Goal: Navigation & Orientation: Find specific page/section

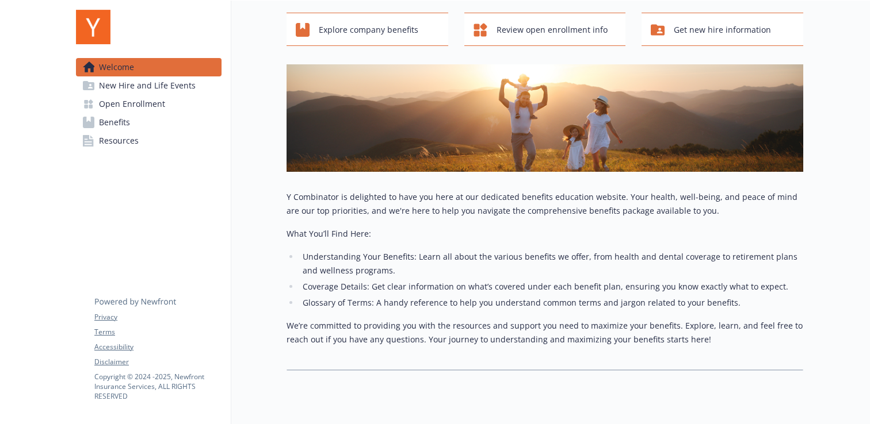
scroll to position [89, 0]
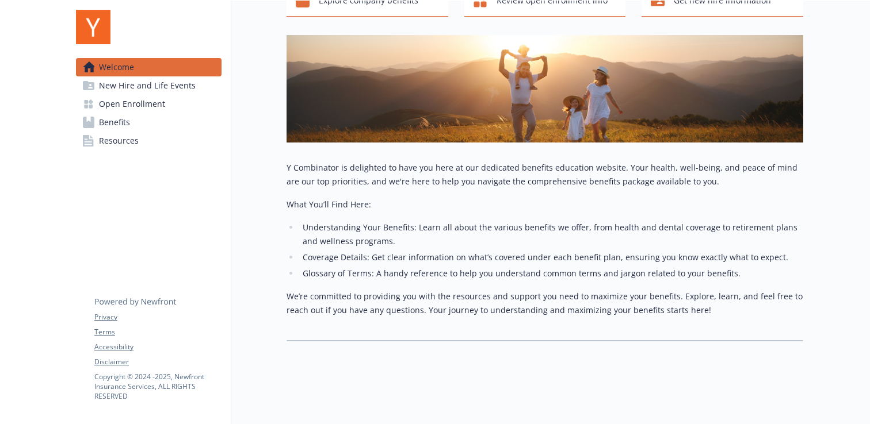
click at [125, 123] on span "Benefits" at bounding box center [114, 122] width 31 height 18
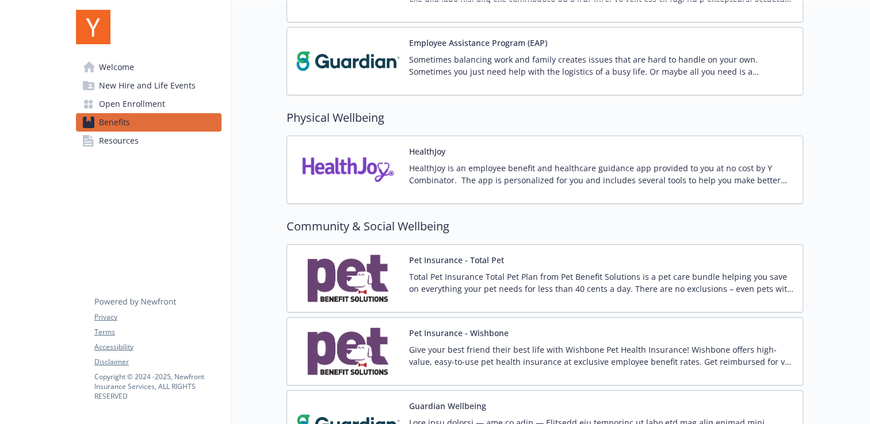
scroll to position [1782, 0]
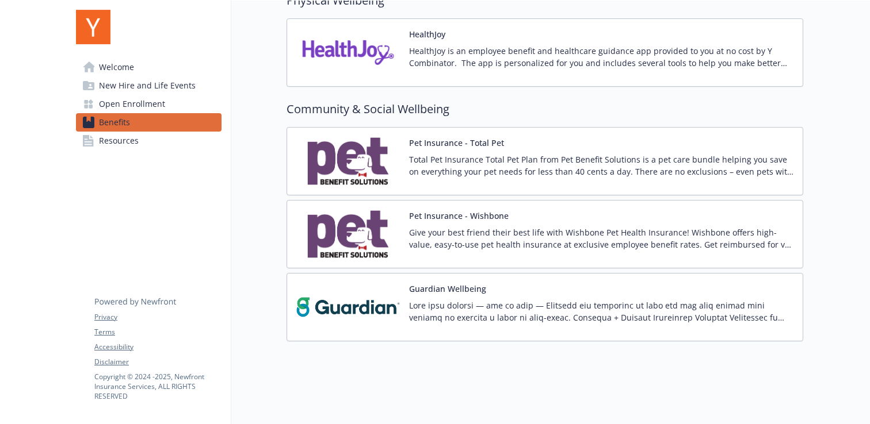
click at [128, 145] on span "Resources" at bounding box center [119, 141] width 40 height 18
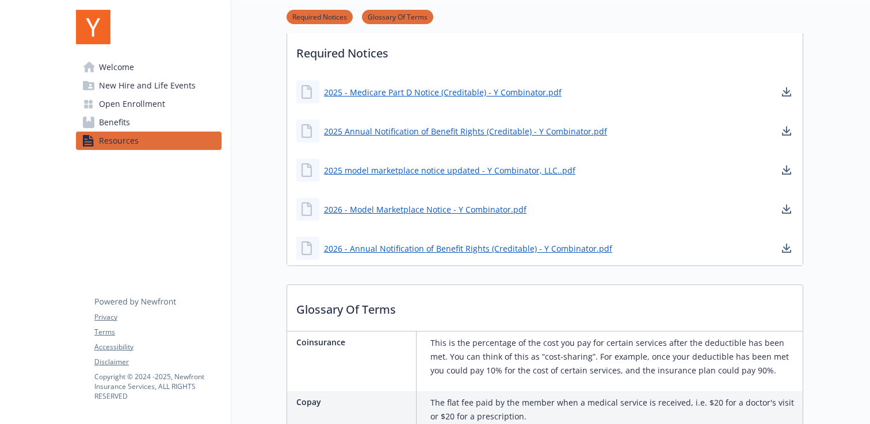
scroll to position [300, 0]
